Goal: Task Accomplishment & Management: Manage account settings

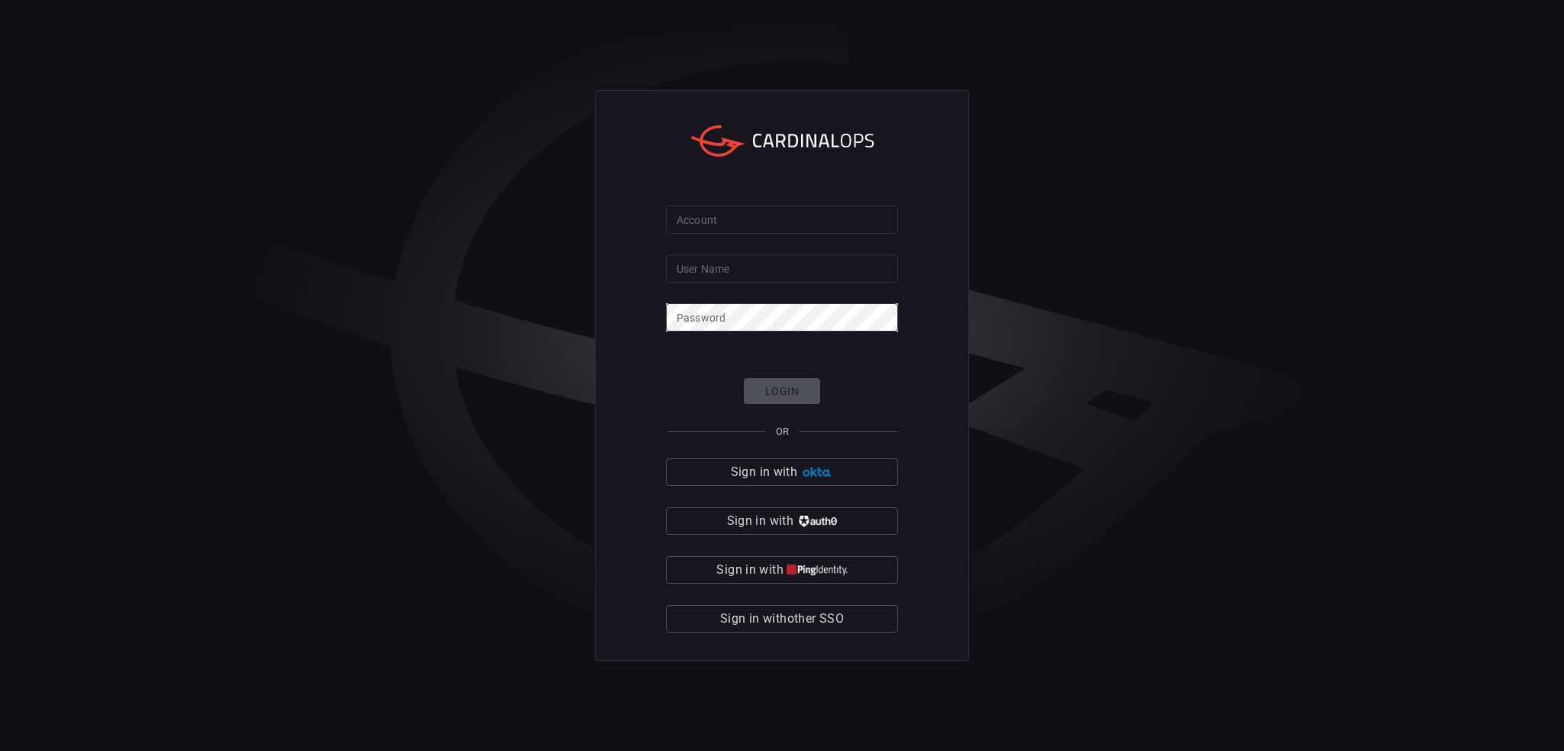
type input "MelanieMcConathy"
click at [802, 401] on div "Login OR Sign in with Sign in with Sign in with Sign in with other SSO" at bounding box center [782, 505] width 232 height 255
click at [802, 397] on div "Login OR Sign in with Sign in with Sign in with Sign in with other SSO" at bounding box center [782, 505] width 232 height 255
click at [842, 616] on span "Sign in with other SSO" at bounding box center [782, 618] width 124 height 21
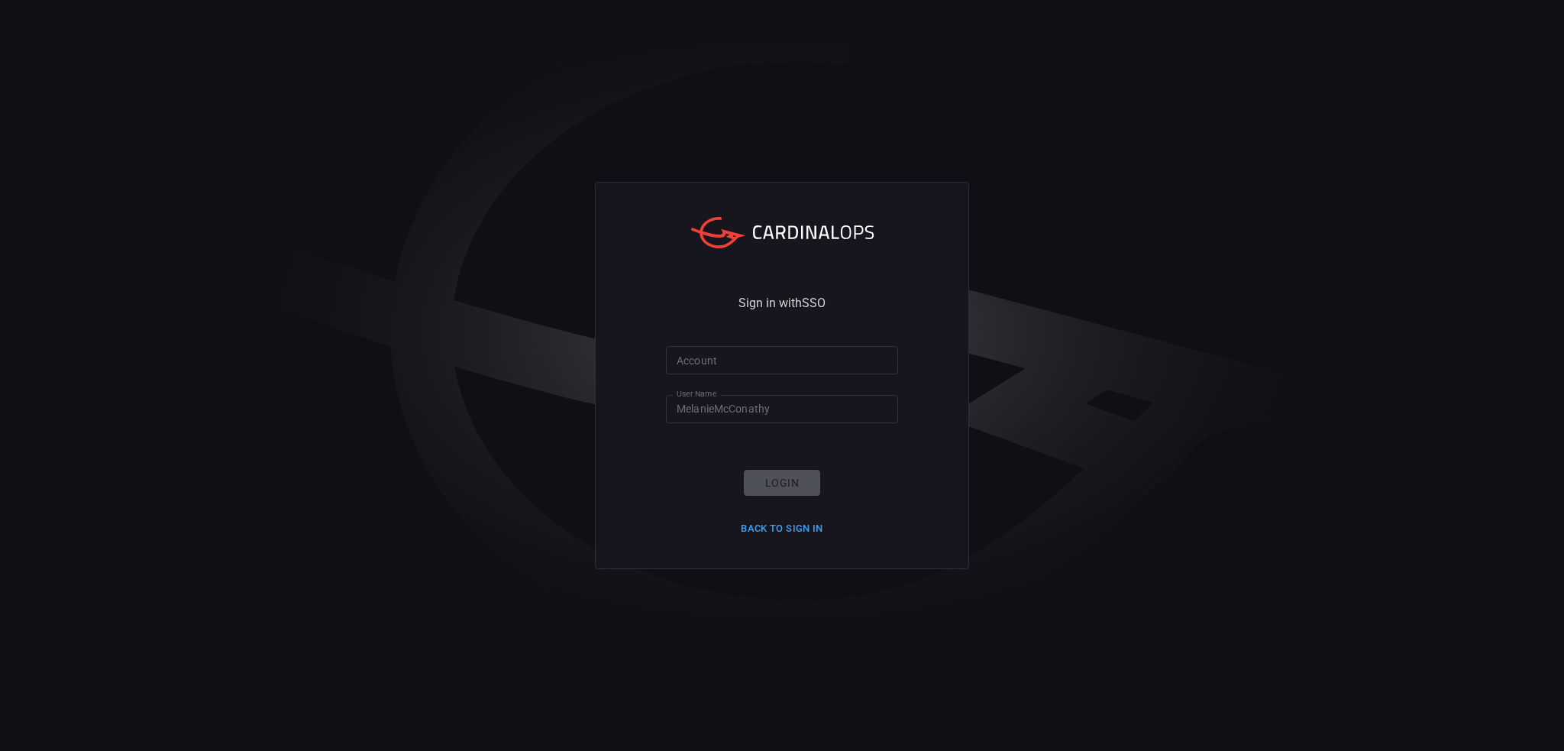
click at [781, 472] on div "Login Back to Sign in" at bounding box center [782, 505] width 101 height 71
click at [785, 482] on div "Login Back to Sign in" at bounding box center [782, 505] width 101 height 71
click at [819, 529] on button "Back to Sign in" at bounding box center [782, 529] width 101 height 24
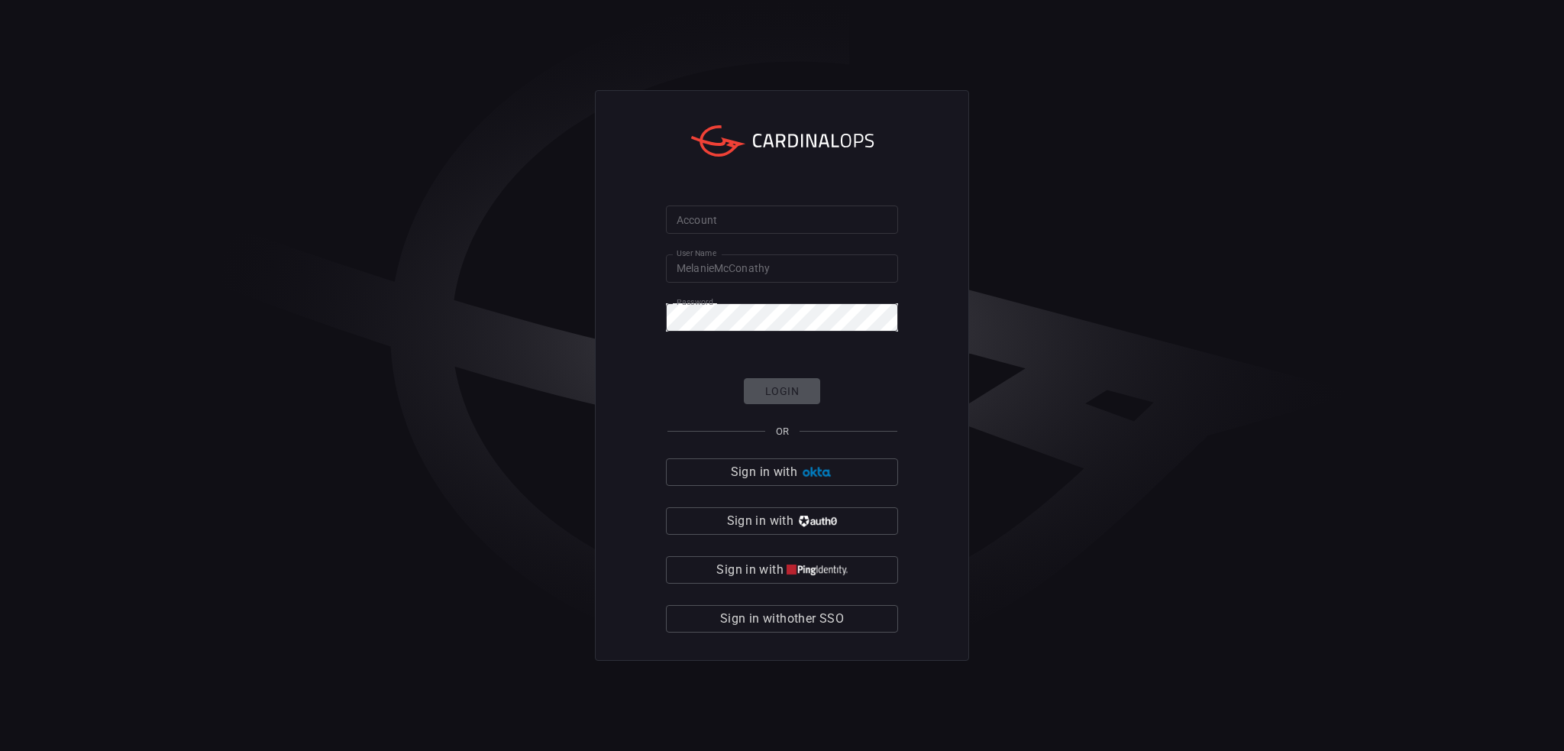
drag, startPoint x: 890, startPoint y: 366, endPoint x: 894, endPoint y: 356, distance: 10.6
click at [892, 361] on form "Account Account User Name MelanieMcConathy User Name Password Password Login OR…" at bounding box center [782, 419] width 232 height 428
drag, startPoint x: 933, startPoint y: 292, endPoint x: 940, endPoint y: 286, distance: 9.7
click at [937, 289] on div "Account Account User Name MelanieMcConathy User Name Password Password Login OR…" at bounding box center [782, 375] width 374 height 571
click at [790, 399] on div "Login OR Sign in with Sign in with Sign in with Sign in with other SSO" at bounding box center [782, 505] width 232 height 255
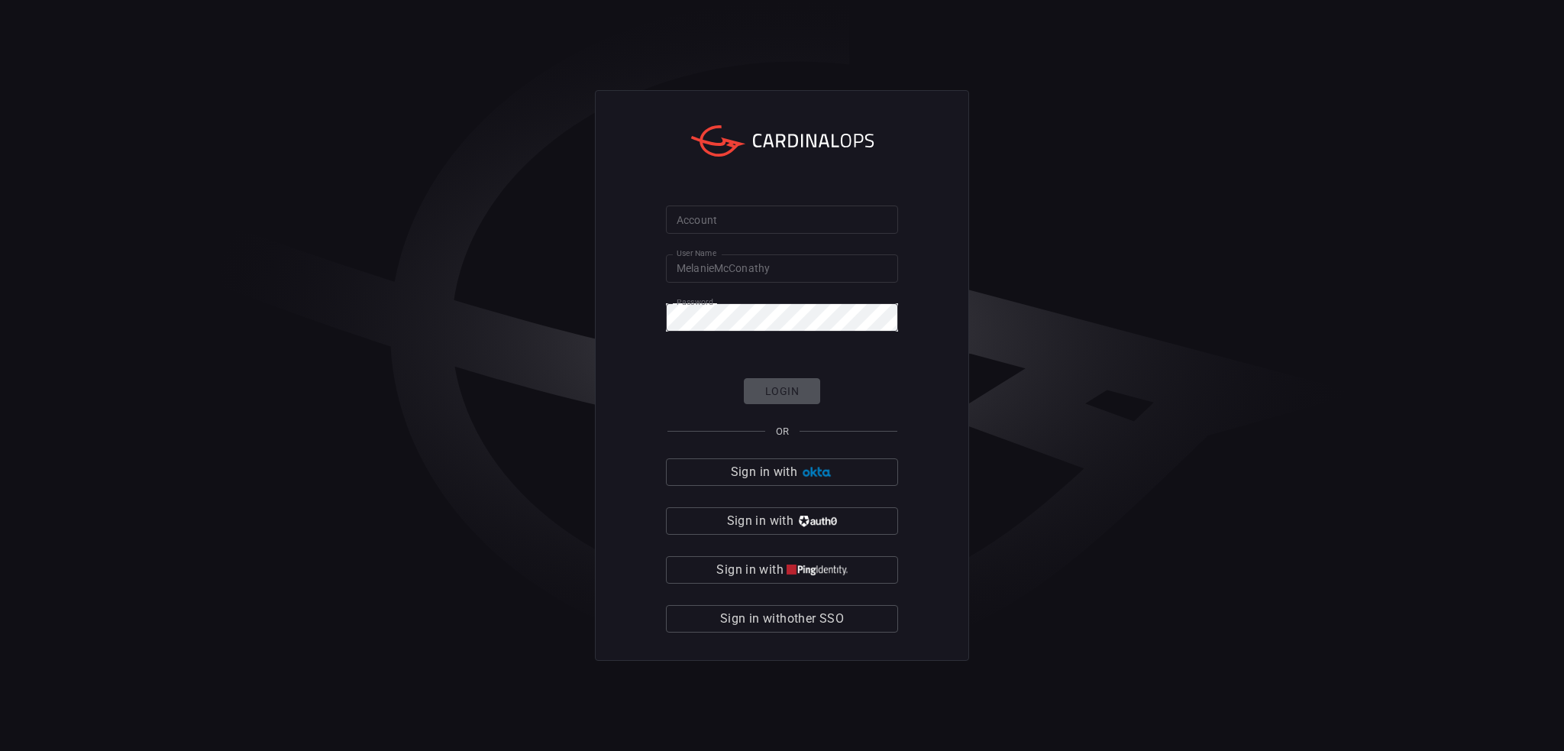
click at [778, 251] on form "Account Account User Name MelanieMcConathy User Name Password Password Login OR…" at bounding box center [782, 419] width 232 height 428
click at [793, 268] on input "MelanieMcConathy" at bounding box center [782, 268] width 232 height 28
click at [709, 206] on div "Account Account" at bounding box center [782, 217] width 232 height 24
type input "bayview"
click at [807, 396] on button "Login" at bounding box center [782, 391] width 76 height 27
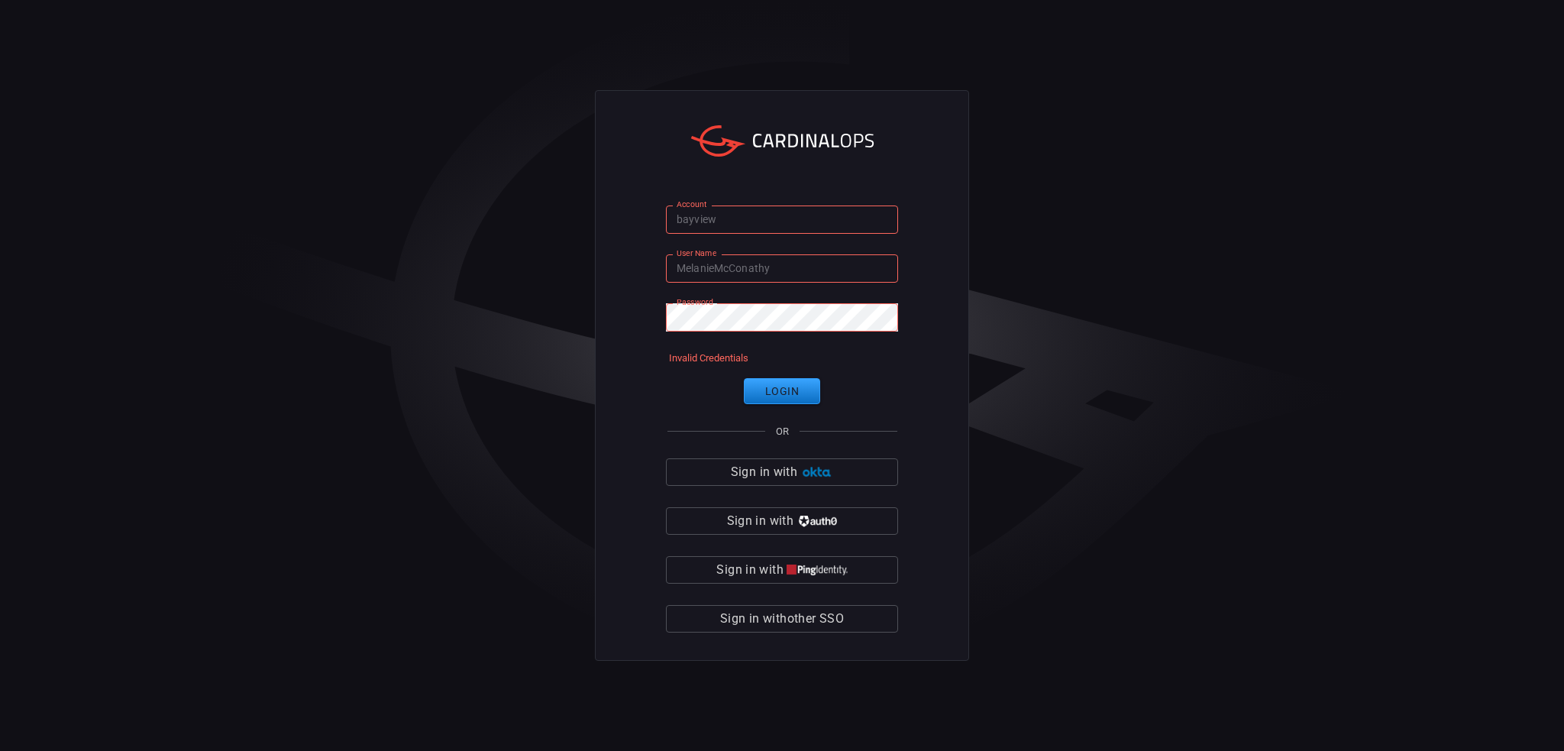
click at [803, 393] on button "Login" at bounding box center [782, 391] width 76 height 27
click at [767, 222] on input "bayview" at bounding box center [782, 219] width 232 height 28
click at [770, 390] on button "Login" at bounding box center [782, 391] width 76 height 27
click at [721, 221] on input "bayview" at bounding box center [782, 219] width 232 height 28
click at [715, 266] on input "MelanieMcConathy" at bounding box center [782, 268] width 232 height 28
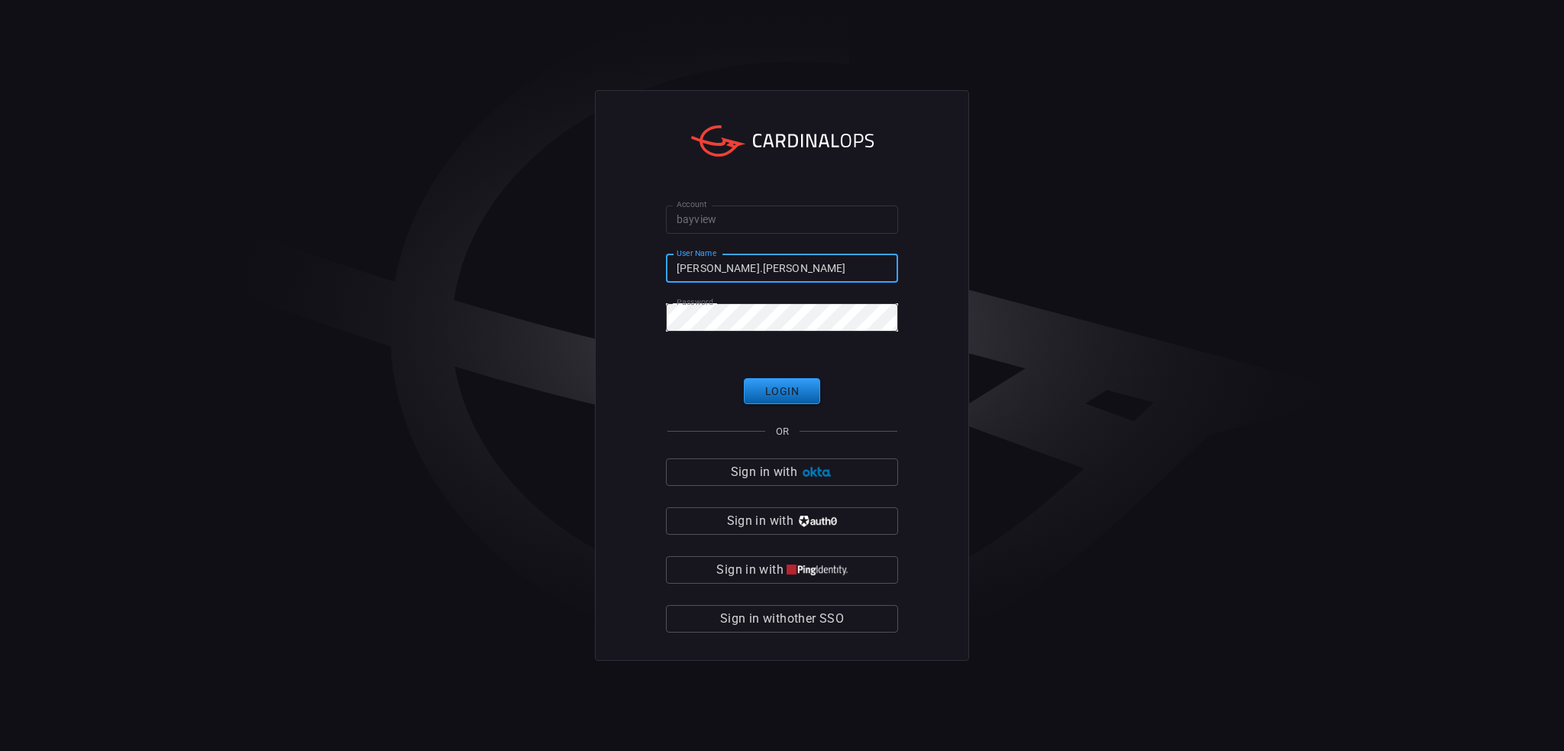
type input "[PERSON_NAME].[PERSON_NAME]"
click at [775, 394] on button "Login" at bounding box center [782, 391] width 76 height 27
